Goal: Information Seeking & Learning: Learn about a topic

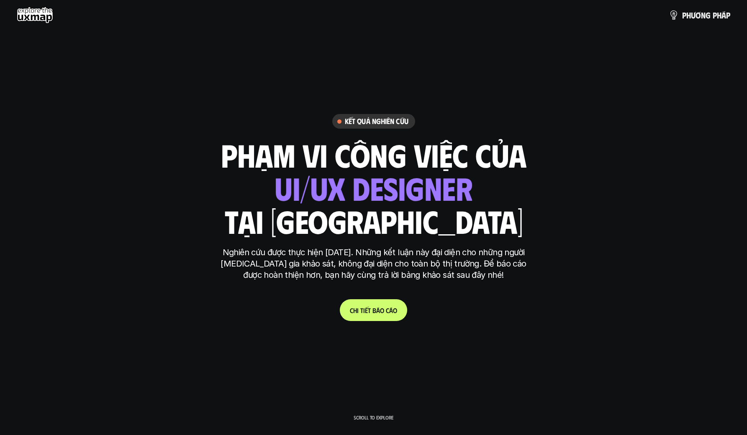
click at [373, 314] on link "C h i t i ế t b á o c á o" at bounding box center [373, 310] width 67 height 22
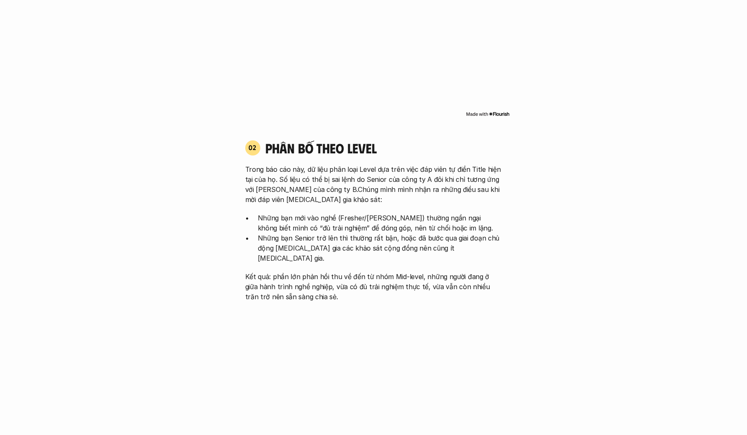
scroll to position [839, 0]
click at [394, 234] on p "Những bạn Senior trở lên thì thường rất bận, hoặc đã bước qua giai đoạn chủ độn…" at bounding box center [380, 247] width 244 height 30
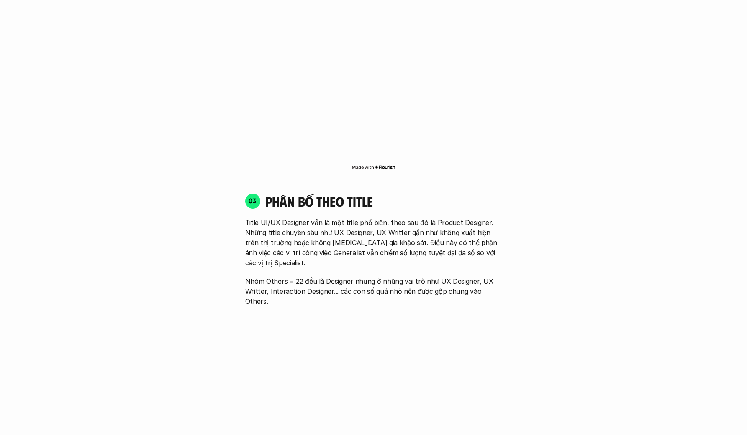
scroll to position [1161, 0]
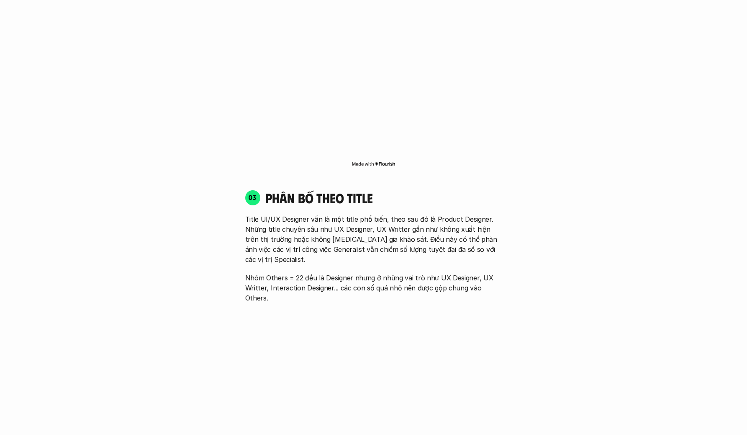
click at [385, 223] on p "Title UI/UX Designer vẫn là một title phổ biến, theo sau đó là Product Designer…" at bounding box center [373, 239] width 257 height 50
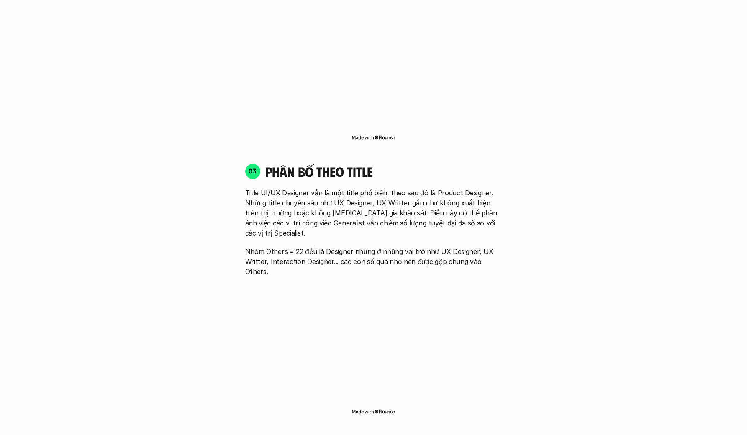
scroll to position [1192, 0]
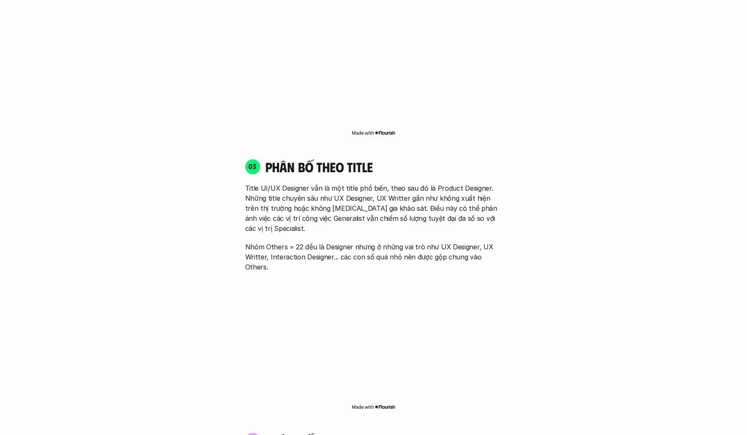
click at [385, 242] on p "Nhóm Others = 22 đều là Designer nhưng ở những vai trò như UX Designer, UX Writ…" at bounding box center [373, 257] width 257 height 30
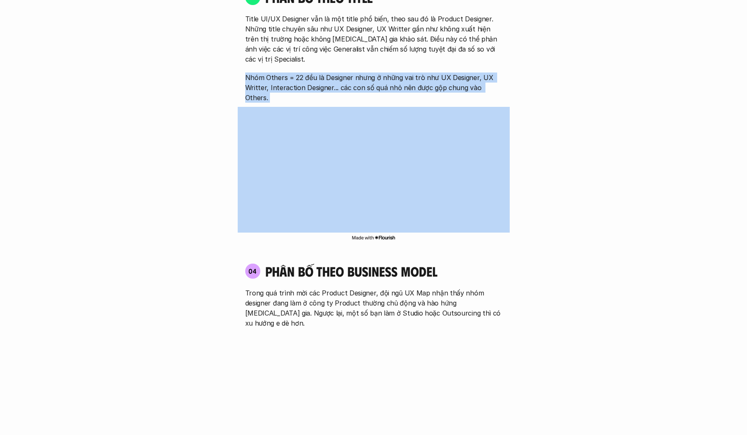
scroll to position [1387, 0]
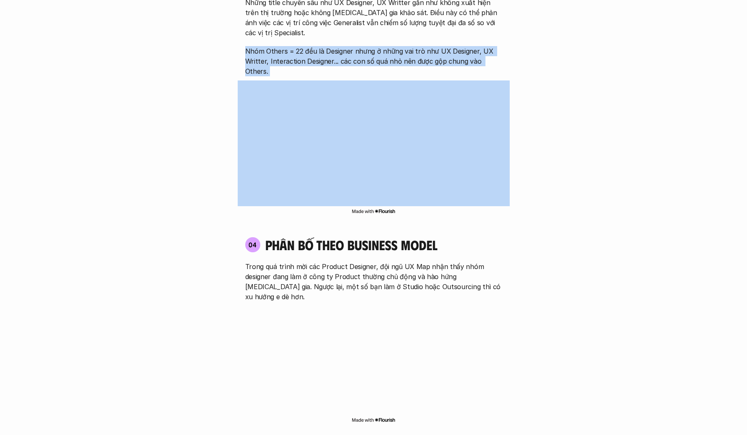
click at [377, 261] on p "Trong quá trình mời các Product Designer, đội ngũ UX Map nhận thấy nhóm designe…" at bounding box center [373, 281] width 257 height 40
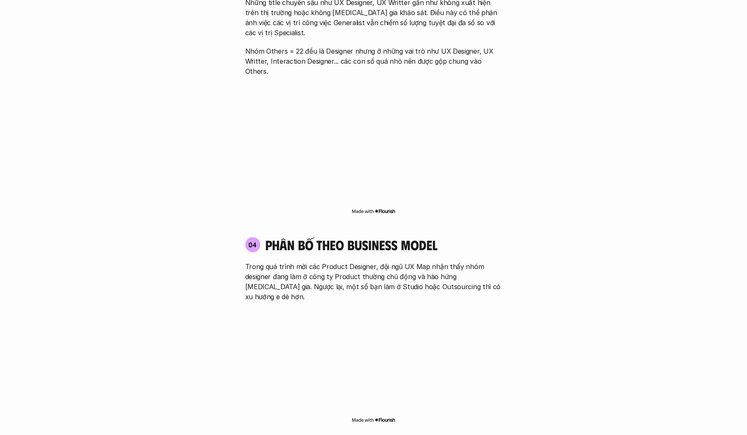
click at [377, 261] on p "Trong quá trình mời các Product Designer, đội ngũ UX Map nhận thấy nhóm designe…" at bounding box center [373, 281] width 257 height 40
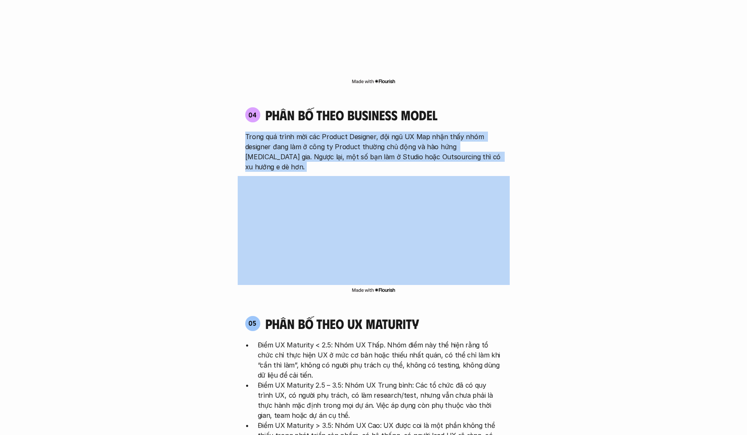
scroll to position [1518, 0]
click at [366, 339] on p "Điểm UX Maturity < 2.5: Nhóm UX Thấp. Nhóm điểm này thể hiện rằng tổ chức chỉ t…" at bounding box center [380, 359] width 244 height 40
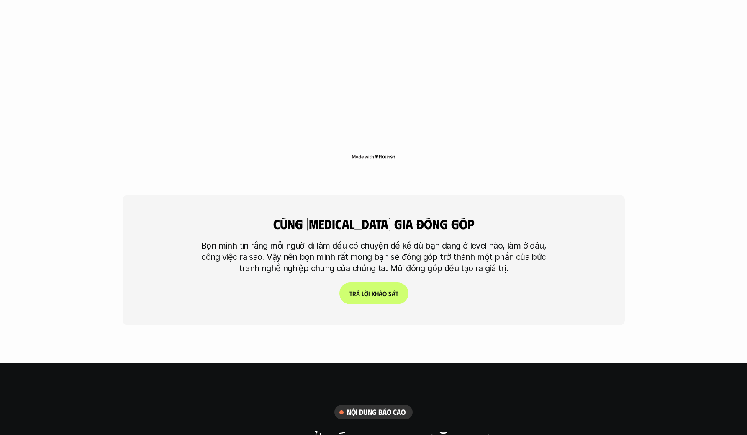
scroll to position [2022, 0]
